Goal: Information Seeking & Learning: Learn about a topic

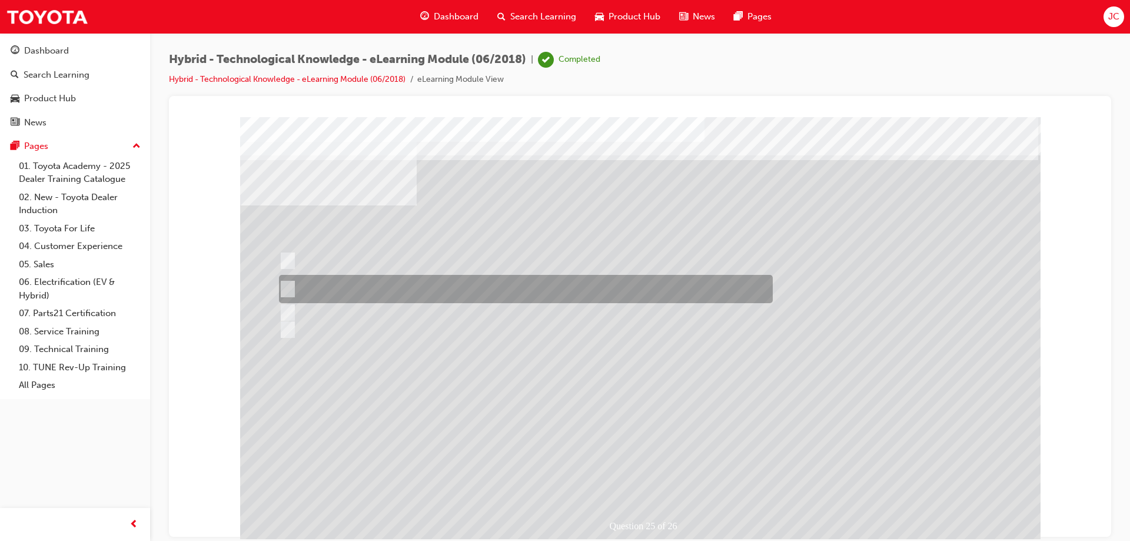
click at [296, 283] on div at bounding box center [523, 289] width 494 height 28
radio input "true"
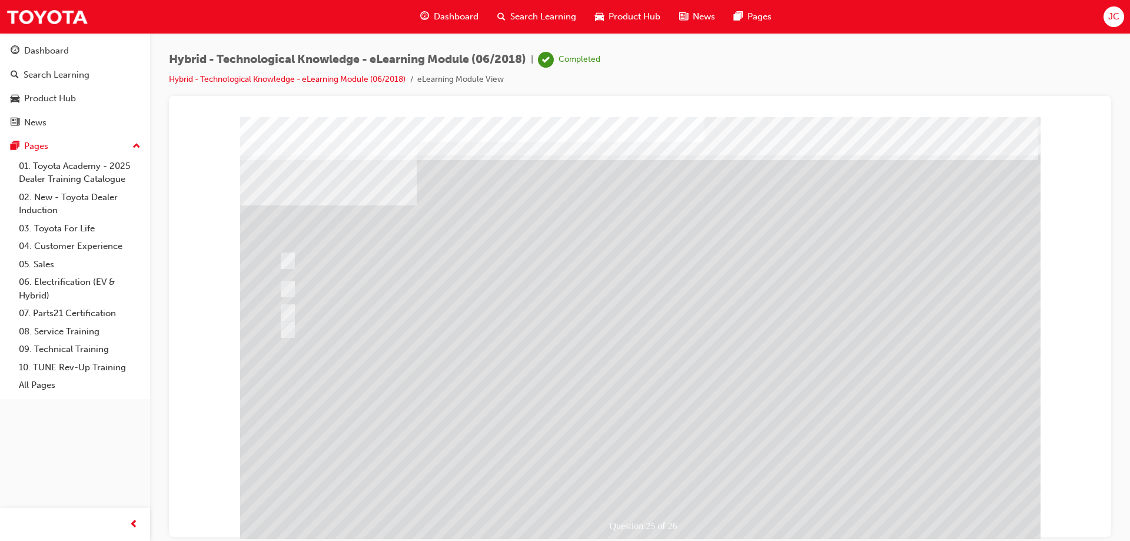
click at [630, 437] on div at bounding box center [640, 329] width 800 height 424
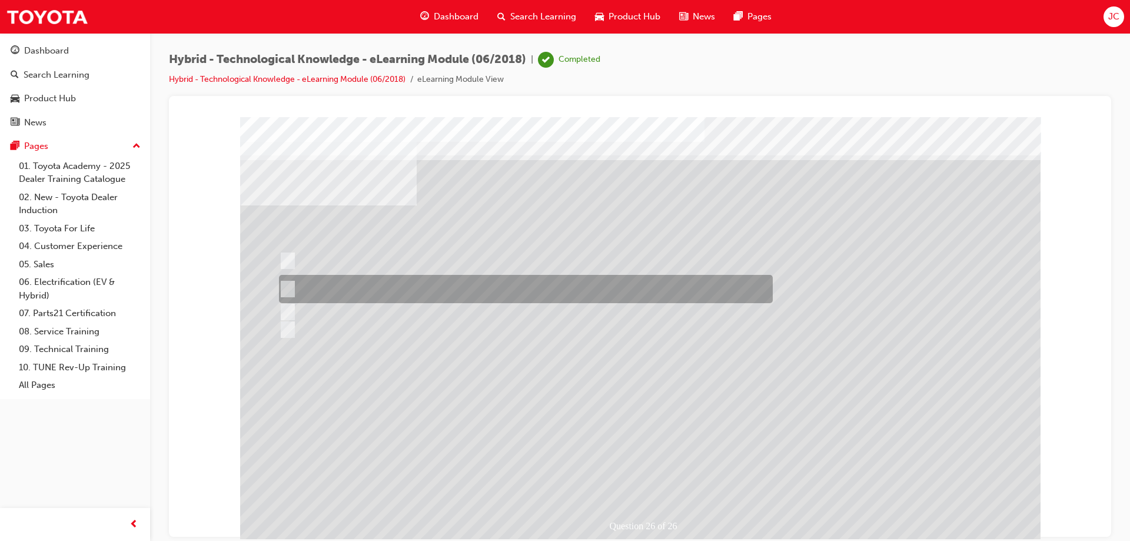
click at [283, 288] on input "More than 170,000 Toyota Hybrids have been sold in Australia and over 15 millio…" at bounding box center [285, 289] width 13 height 13
radio input "true"
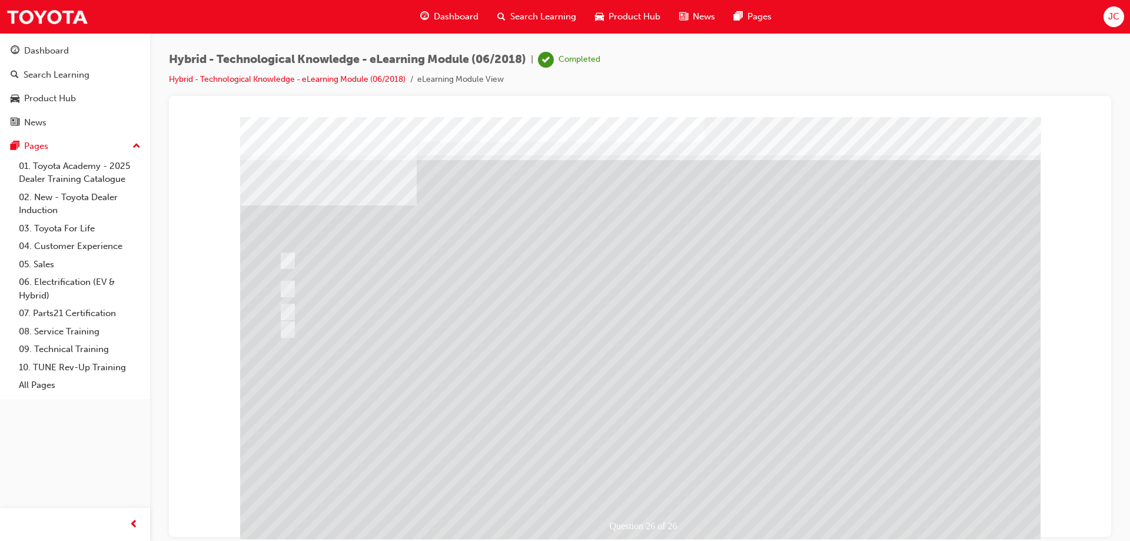
click at [639, 417] on div at bounding box center [640, 329] width 800 height 424
